Goal: Transaction & Acquisition: Purchase product/service

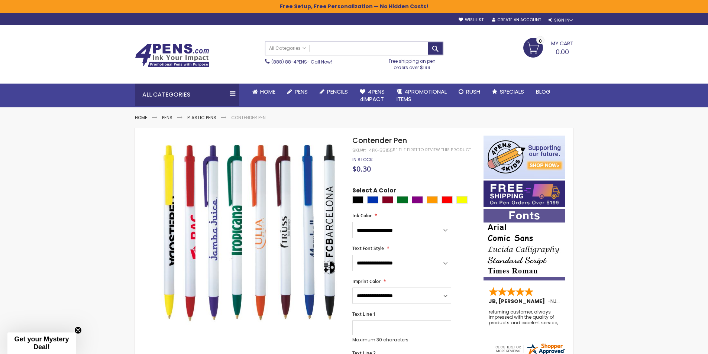
click at [326, 52] on input "Search" at bounding box center [354, 48] width 178 height 13
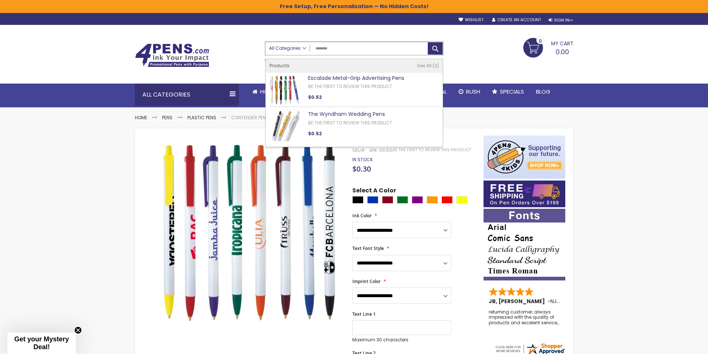
type input "********"
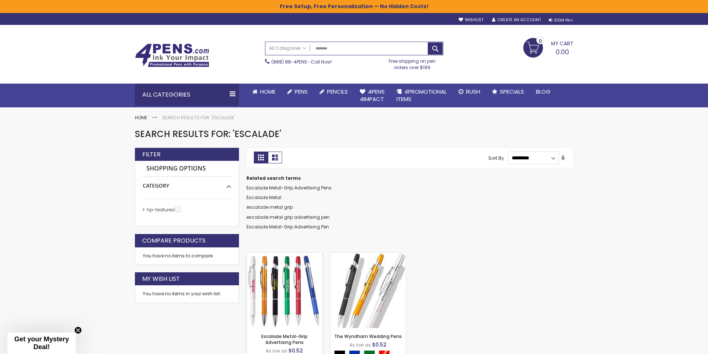
click at [280, 294] on img at bounding box center [284, 290] width 75 height 75
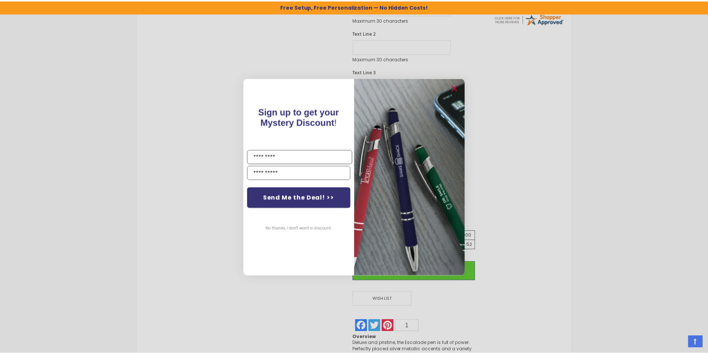
scroll to position [372, 0]
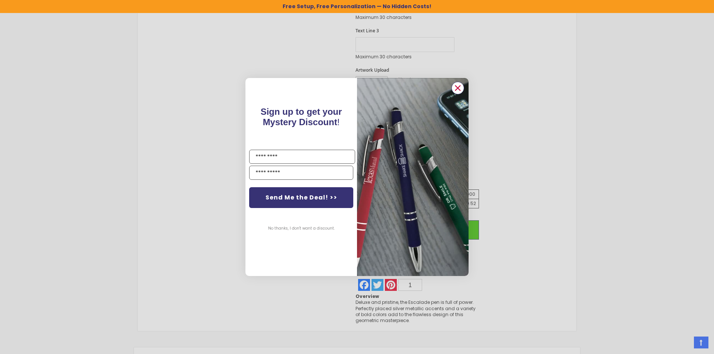
click at [456, 87] on icon "Close dialog" at bounding box center [457, 87] width 5 height 5
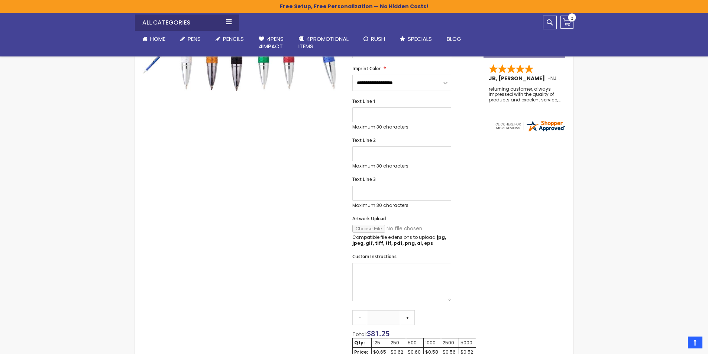
scroll to position [0, 0]
